Goal: Transaction & Acquisition: Purchase product/service

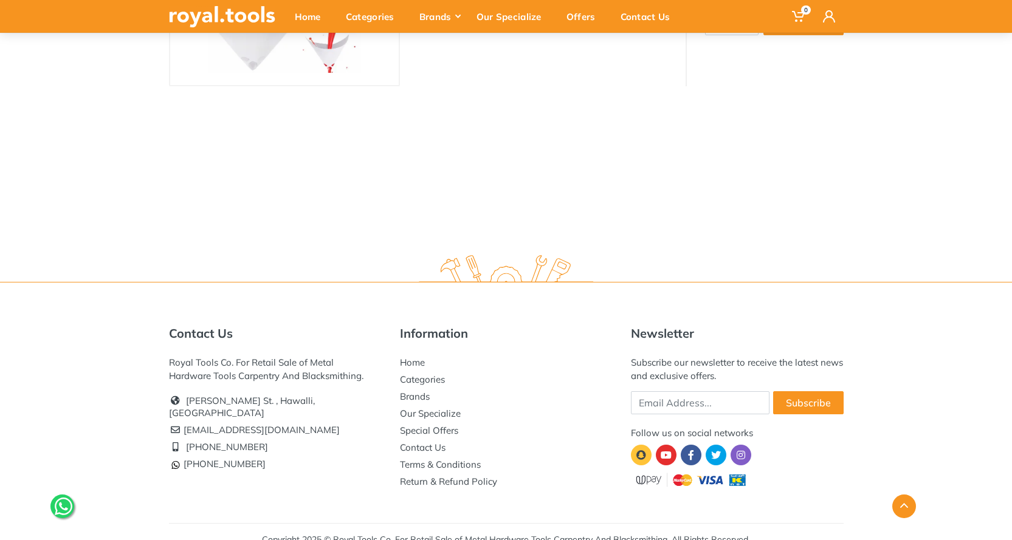
scroll to position [249, 0]
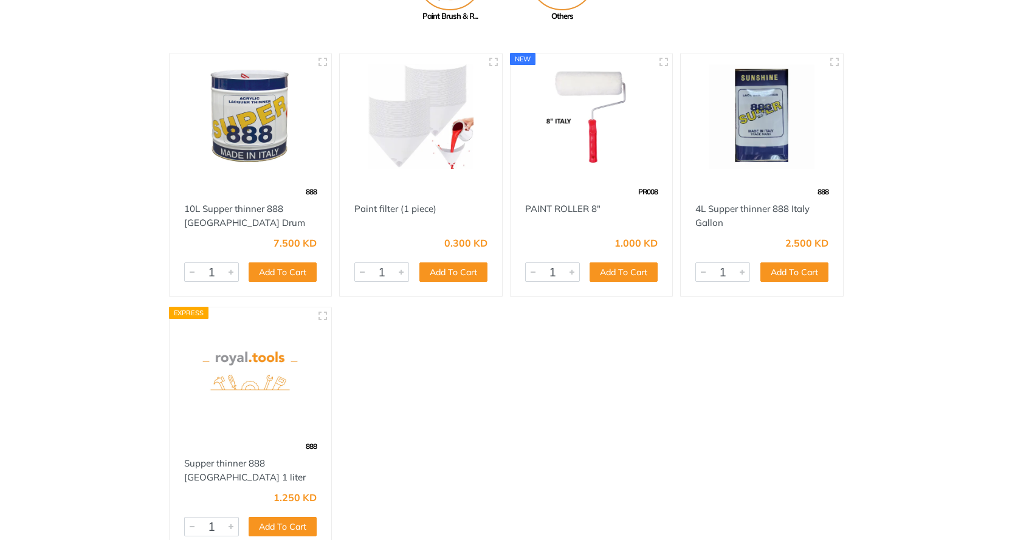
scroll to position [243, 0]
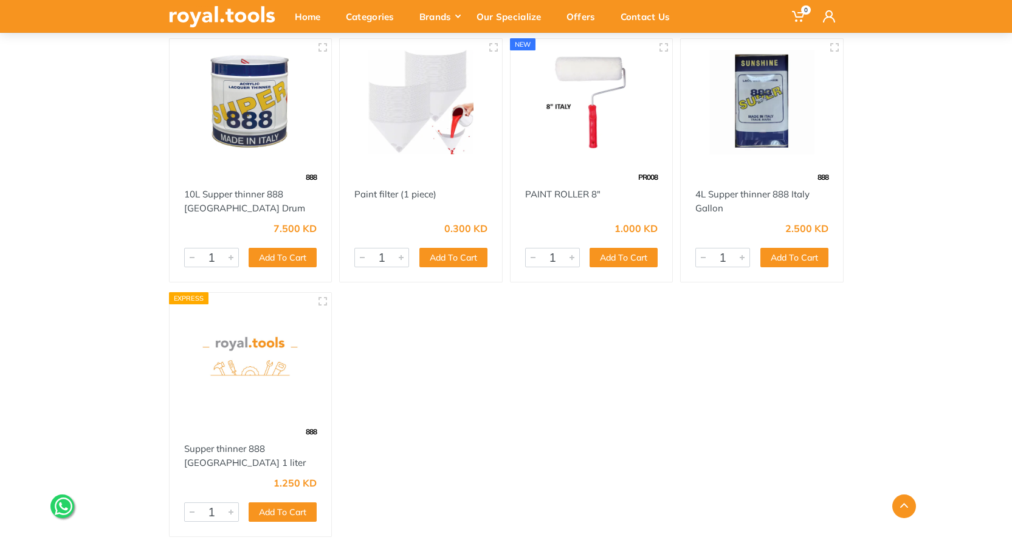
click at [405, 97] on img at bounding box center [421, 102] width 140 height 105
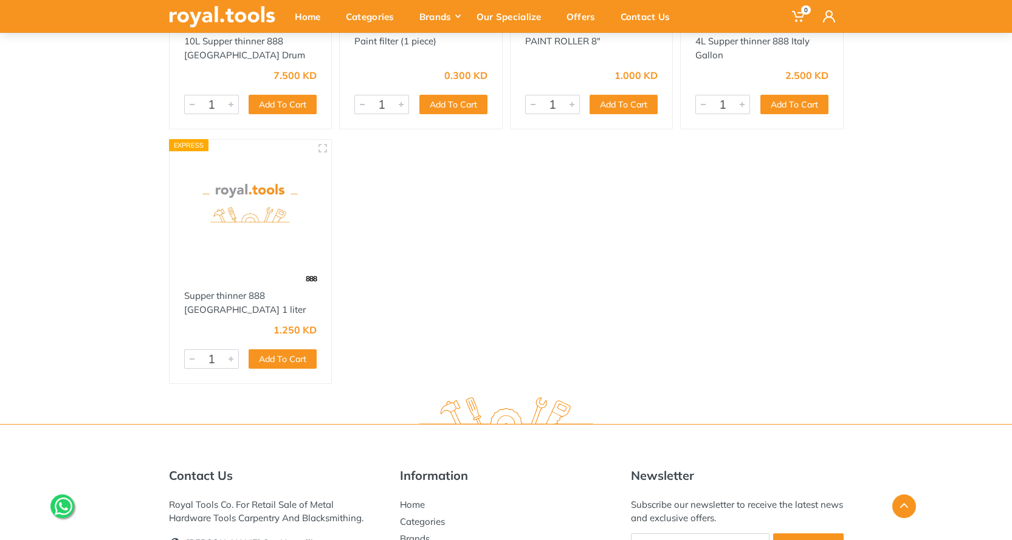
scroll to position [425, 0]
